Goal: Navigation & Orientation: Find specific page/section

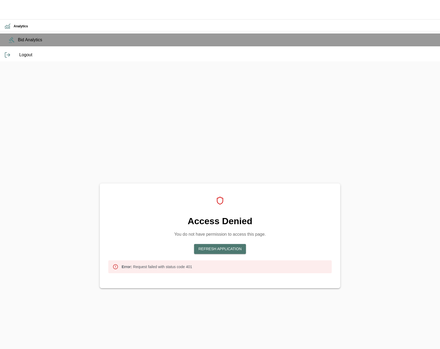
click at [246, 244] on button "Refresh Application" at bounding box center [220, 249] width 52 height 10
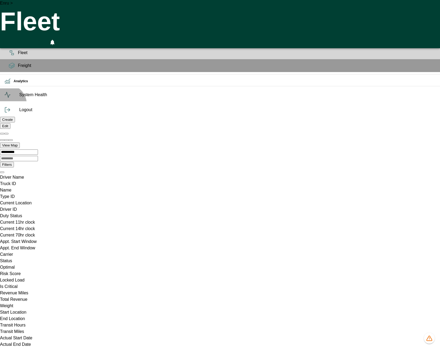
click at [19, 98] on span "System Health" at bounding box center [227, 94] width 417 height 6
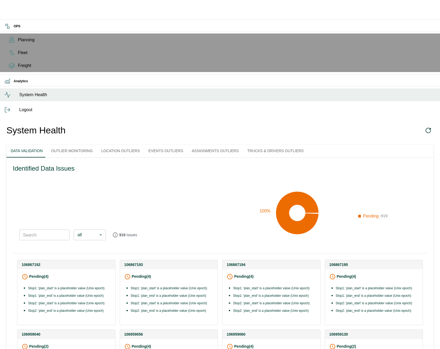
click at [81, 144] on button "Outlier Monitoring" at bounding box center [72, 150] width 50 height 13
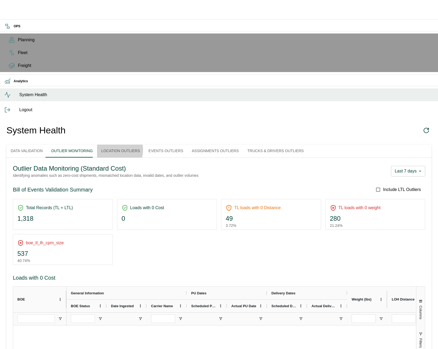
click at [127, 144] on button "Location Outliers" at bounding box center [120, 150] width 47 height 13
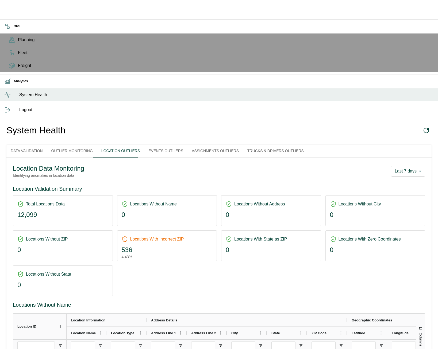
click at [175, 144] on button "Events Outliers" at bounding box center [165, 150] width 43 height 13
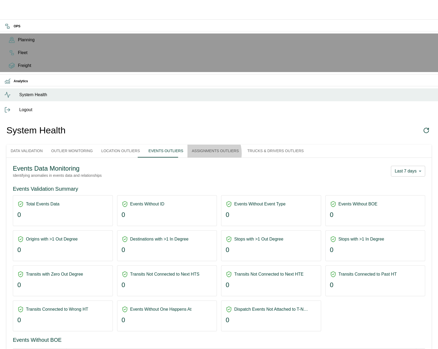
click at [216, 144] on button "Assignments Outliers" at bounding box center [216, 150] width 56 height 13
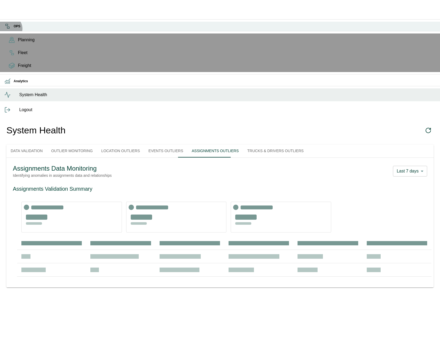
click at [9, 28] on icon at bounding box center [7, 26] width 6 height 6
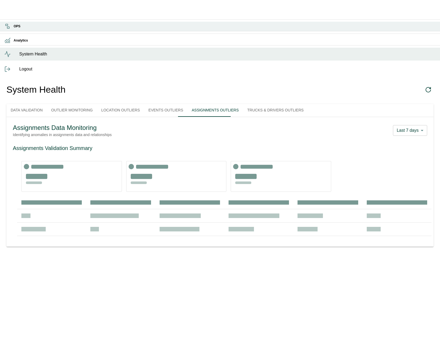
click at [11, 29] on icon at bounding box center [7, 26] width 6 height 6
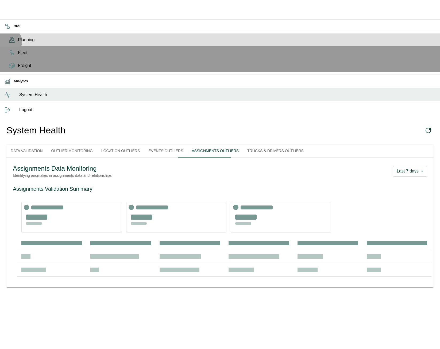
click at [9, 43] on icon at bounding box center [11, 41] width 5 height 2
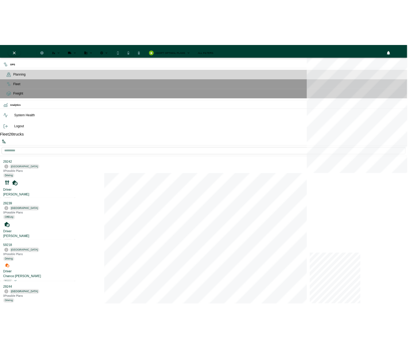
scroll to position [346, 100]
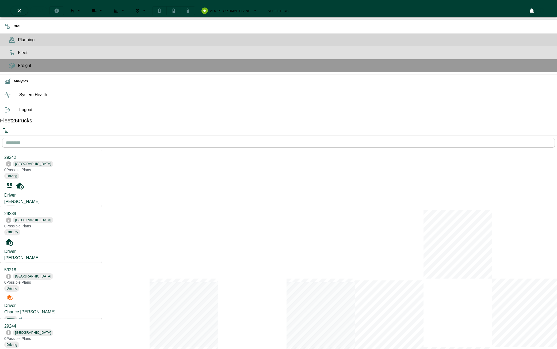
click at [2, 59] on div "Fleet" at bounding box center [278, 52] width 557 height 13
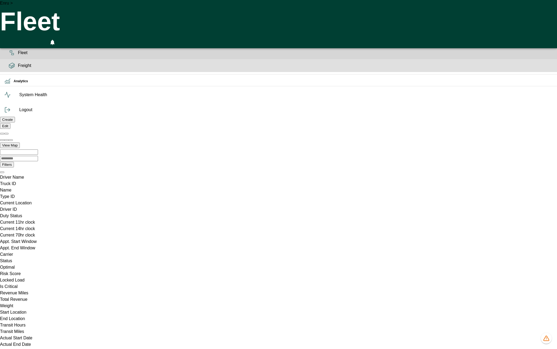
click at [9, 69] on icon at bounding box center [12, 65] width 6 height 6
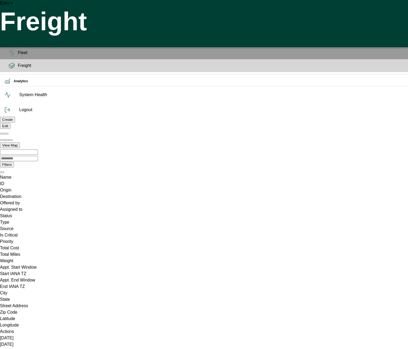
scroll to position [262, 0]
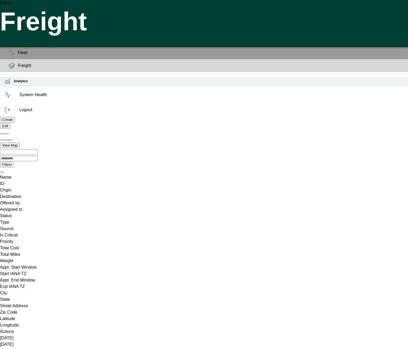
click at [7, 84] on icon at bounding box center [7, 81] width 6 height 6
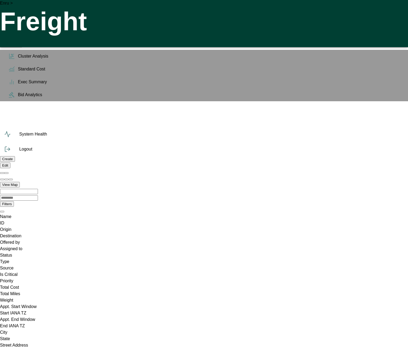
scroll to position [0, 1671]
click at [8, 99] on ul "OPS Planning Fleet Freight Analytics Cluster Analysis Standard Cost Exec Summar…" at bounding box center [204, 80] width 408 height 123
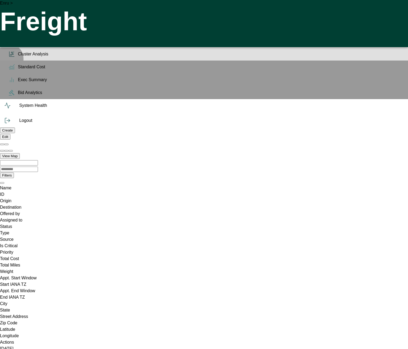
click at [18, 57] on span "Cluster Analysis" at bounding box center [211, 54] width 386 height 6
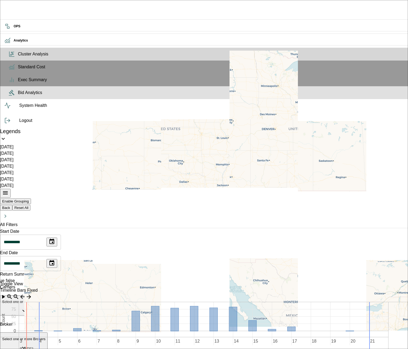
click at [10, 96] on icon at bounding box center [12, 93] width 6 height 6
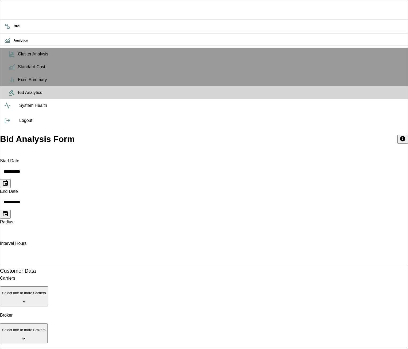
click at [45, 324] on span "0 Select one or more Brokers" at bounding box center [23, 329] width 43 height 11
click at [46, 287] on span "0 Select one or more Carriers" at bounding box center [24, 292] width 44 height 11
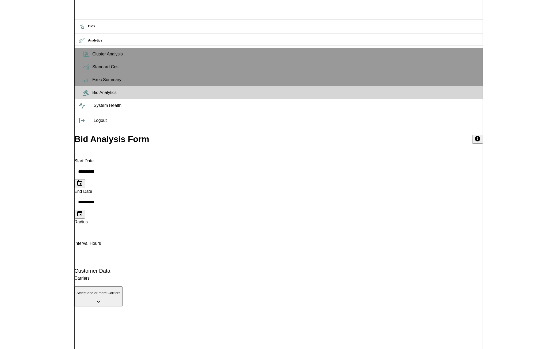
scroll to position [0, 0]
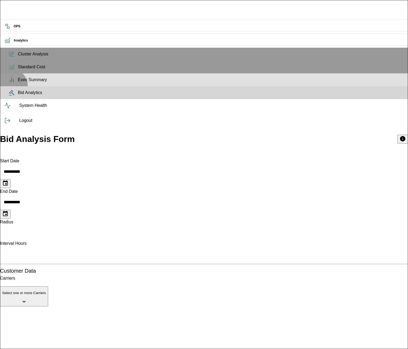
click at [18, 83] on span "Exec Summary" at bounding box center [211, 80] width 386 height 6
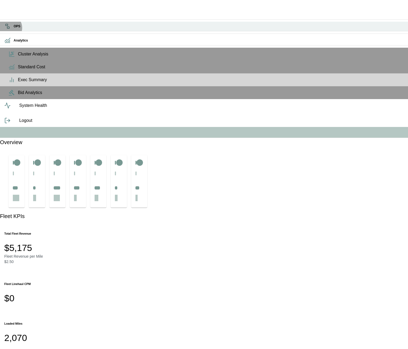
click at [8, 28] on icon at bounding box center [7, 26] width 6 height 6
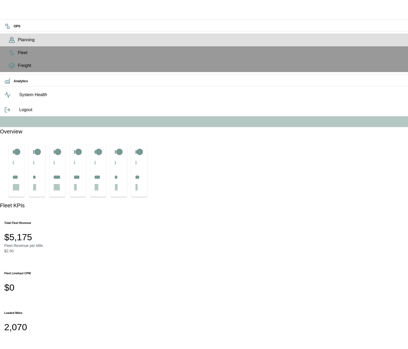
click at [9, 43] on icon at bounding box center [12, 40] width 6 height 6
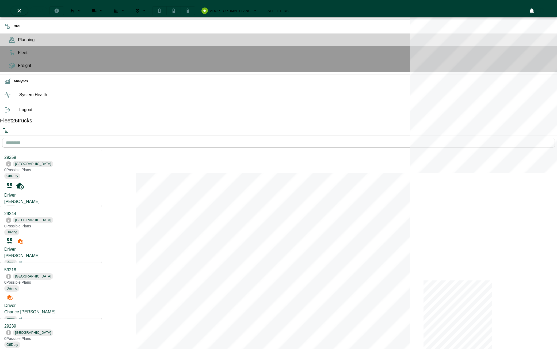
scroll to position [346, 100]
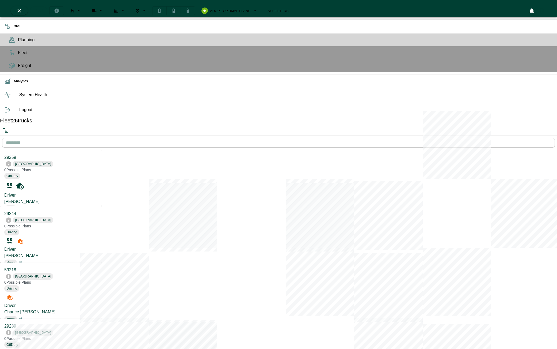
drag, startPoint x: 454, startPoint y: 289, endPoint x: 439, endPoint y: 194, distance: 96.0
click at [440, 193] on div "+ −" at bounding box center [278, 324] width 557 height 349
click at [19, 98] on span "System Health" at bounding box center [285, 94] width 533 height 6
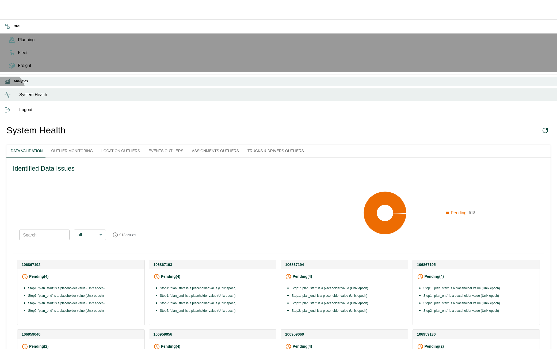
click at [7, 86] on div "Analytics" at bounding box center [278, 81] width 557 height 9
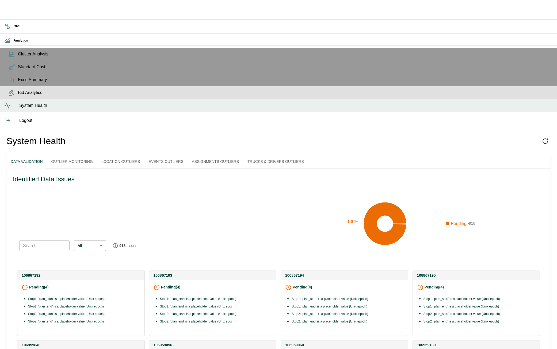
click at [9, 96] on icon at bounding box center [12, 93] width 6 height 6
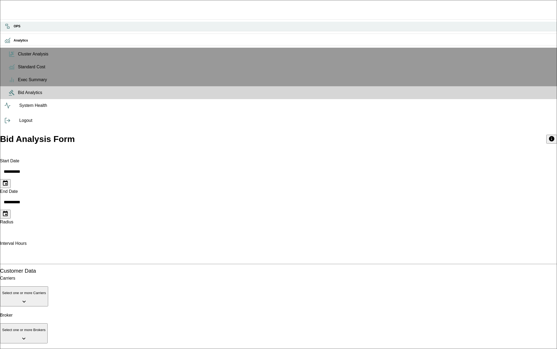
click at [14, 29] on h6 "OPS" at bounding box center [283, 26] width 539 height 5
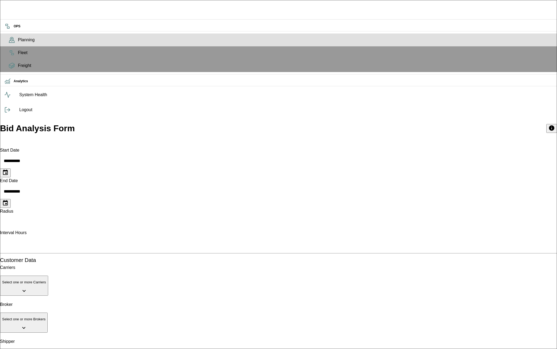
click at [9, 43] on icon at bounding box center [12, 40] width 6 height 6
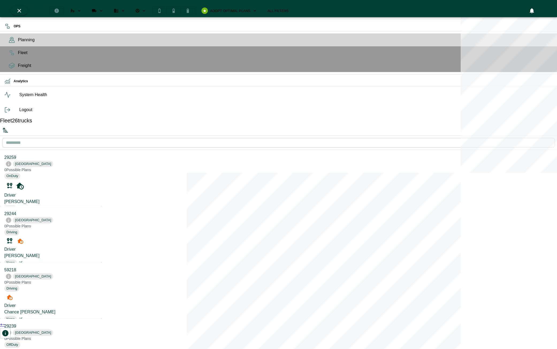
scroll to position [346, 100]
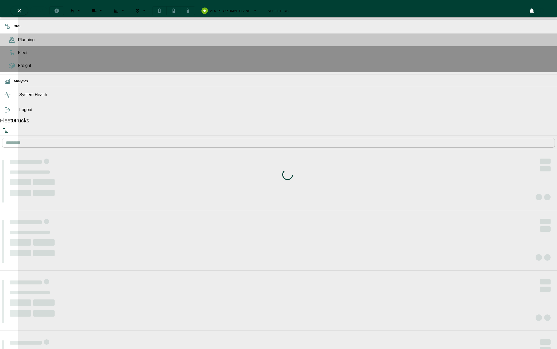
click at [19, 98] on span "System Health" at bounding box center [285, 94] width 533 height 6
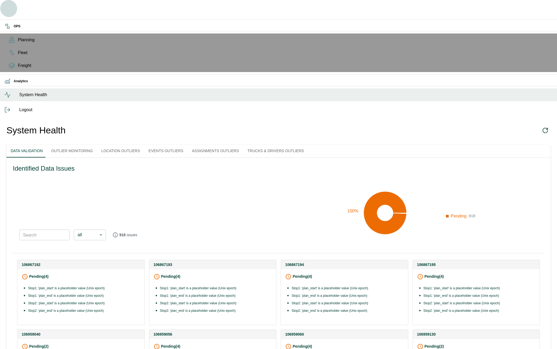
click at [10, 11] on icon "button" at bounding box center [8, 8] width 13 height 13
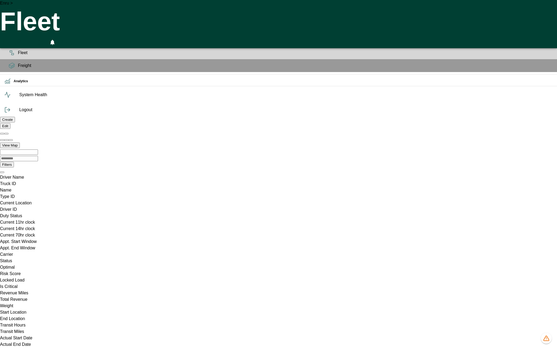
click at [14, 29] on h6 "OPS" at bounding box center [283, 26] width 539 height 5
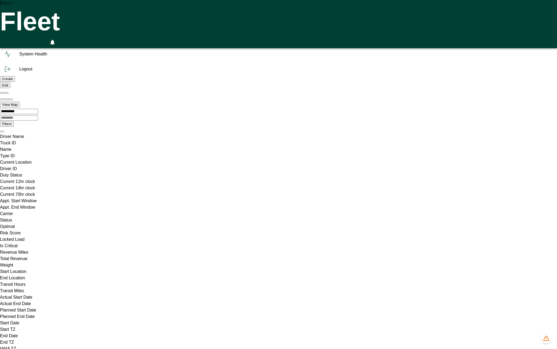
click at [453, 9] on div "Enru > Fleet 0" at bounding box center [278, 24] width 557 height 48
click at [10, 63] on ul "OPS Analytics System Health" at bounding box center [278, 40] width 557 height 43
click at [9, 72] on icon at bounding box center [7, 69] width 6 height 6
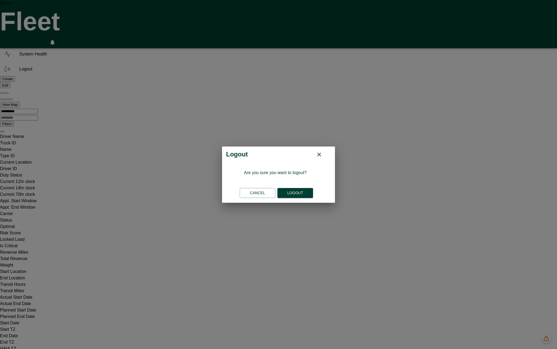
click at [286, 192] on button "Logout" at bounding box center [295, 193] width 36 height 10
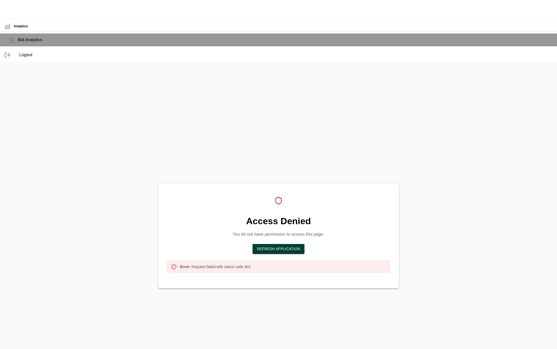
click at [171, 240] on div "Access Denied You do not have permission to access this page. Refresh Applicati…" at bounding box center [278, 235] width 557 height 349
click at [19, 58] on span "Logout" at bounding box center [285, 55] width 533 height 6
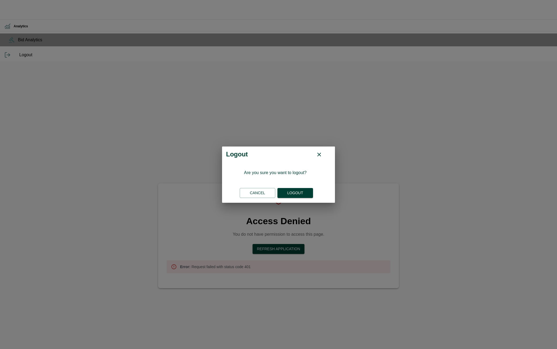
click at [299, 194] on button "Logout" at bounding box center [295, 193] width 36 height 10
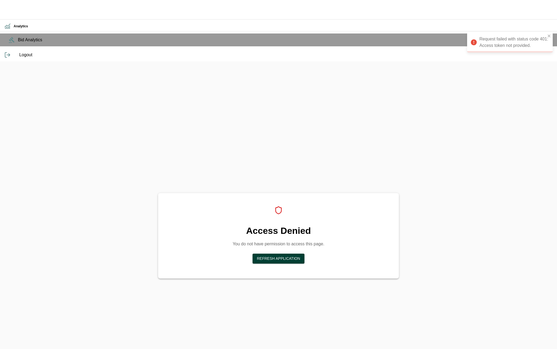
click at [81, 127] on div "Access Denied You do not have permission to access this page. Refresh Applicati…" at bounding box center [278, 235] width 557 height 349
click at [286, 253] on button "Refresh Application" at bounding box center [279, 258] width 52 height 10
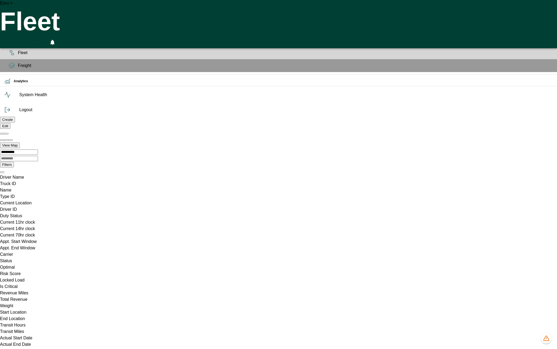
click at [9, 103] on ul "OPS Planning Fleet Freight Analytics System Health" at bounding box center [278, 61] width 557 height 84
click at [67, 39] on icon "Preferences" at bounding box center [64, 41] width 5 height 5
click at [526, 22] on li "User Settings" at bounding box center [531, 21] width 43 height 10
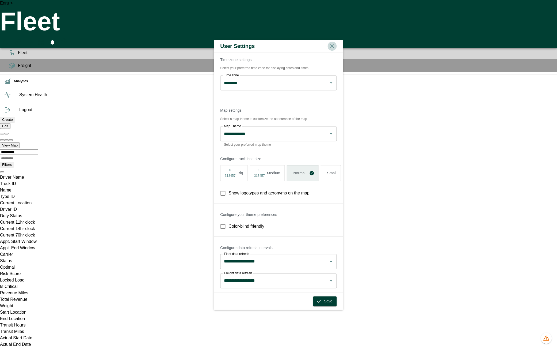
click at [334, 44] on icon "button" at bounding box center [332, 46] width 4 height 4
